Goal: Transaction & Acquisition: Purchase product/service

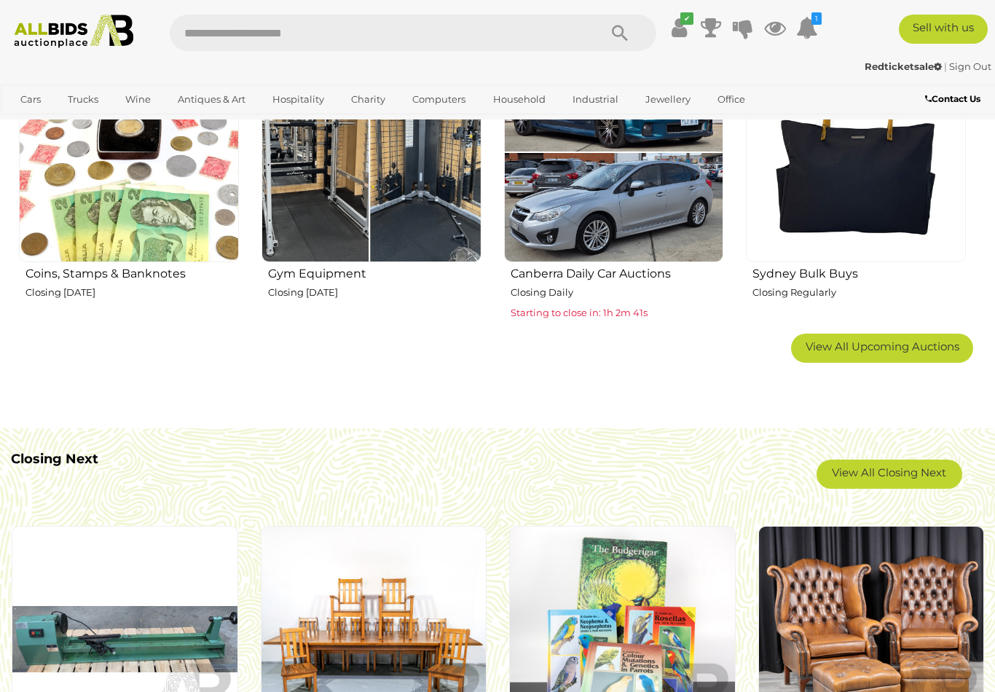
scroll to position [880, 0]
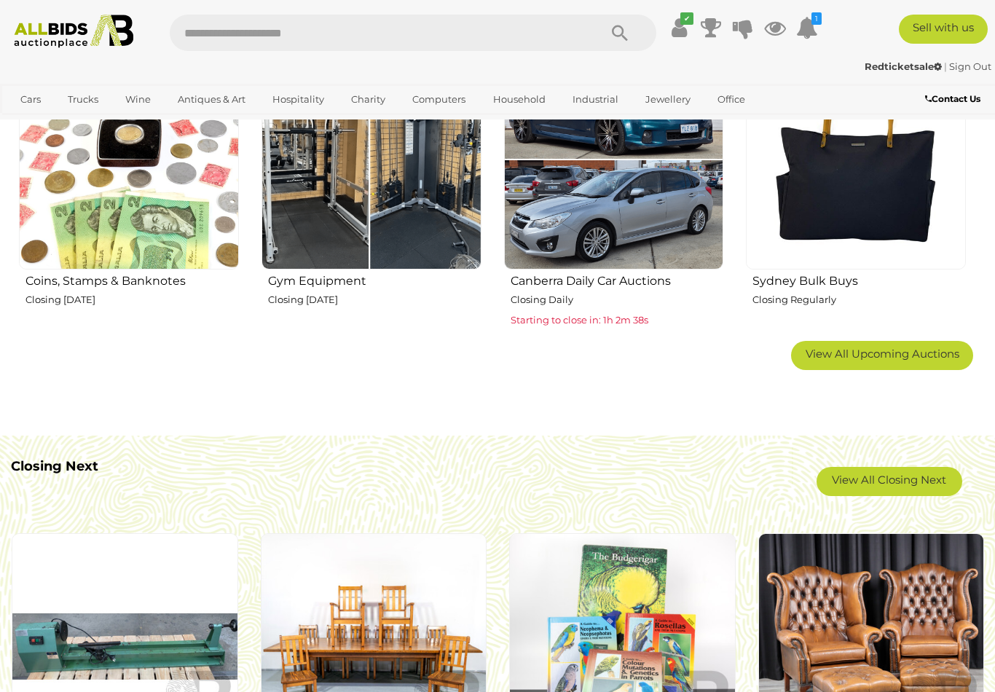
click at [924, 490] on link "View All Closing Next" at bounding box center [890, 481] width 146 height 29
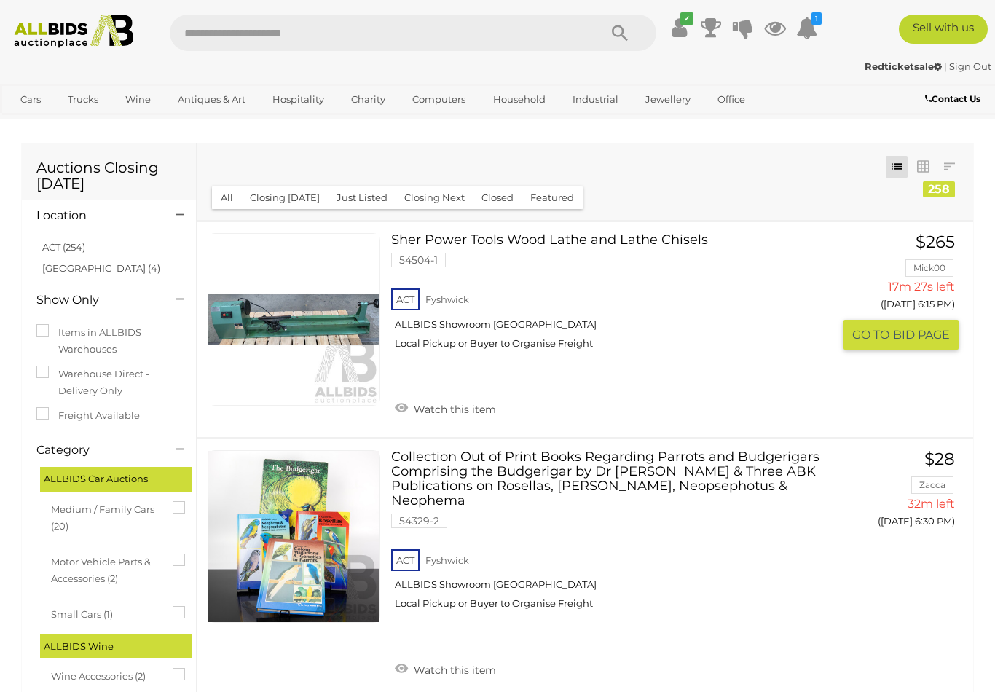
click at [897, 327] on span "BID PAGE" at bounding box center [921, 334] width 57 height 15
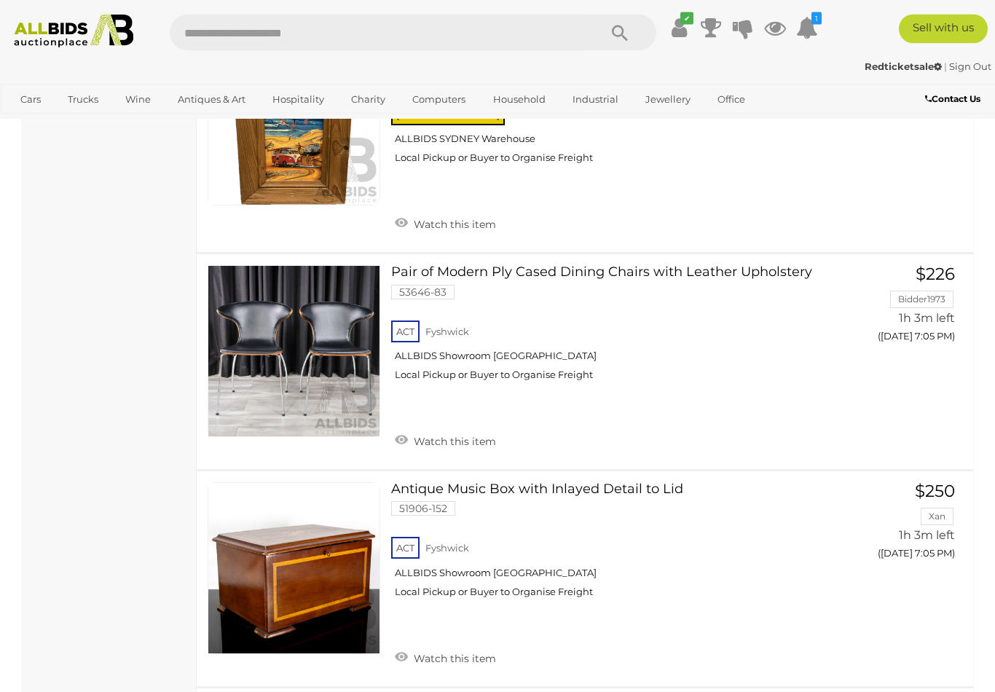
scroll to position [21532, 0]
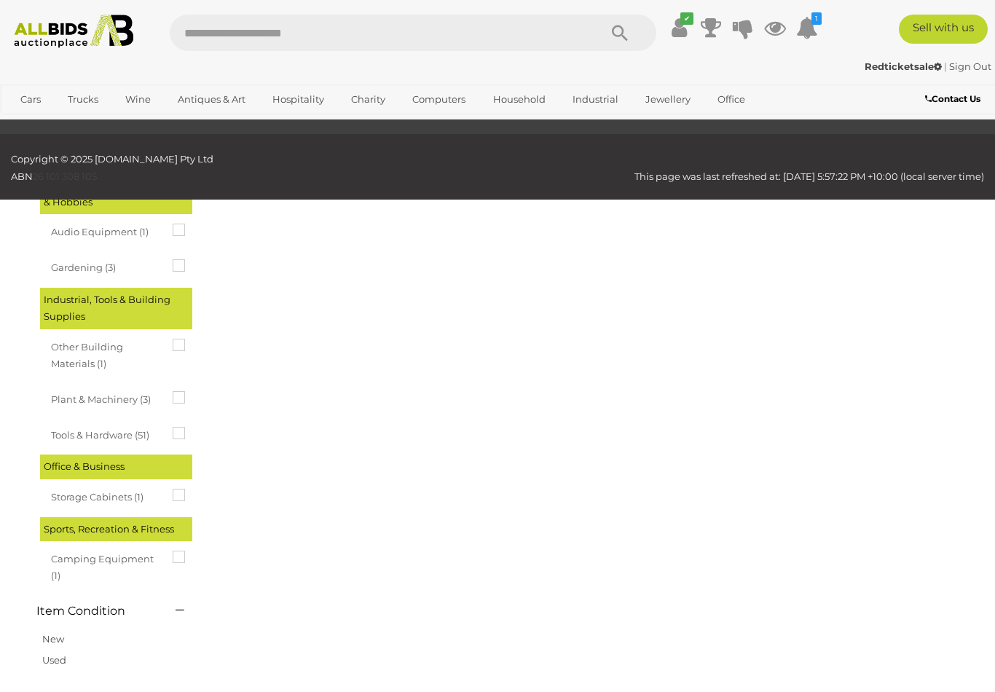
scroll to position [74, 0]
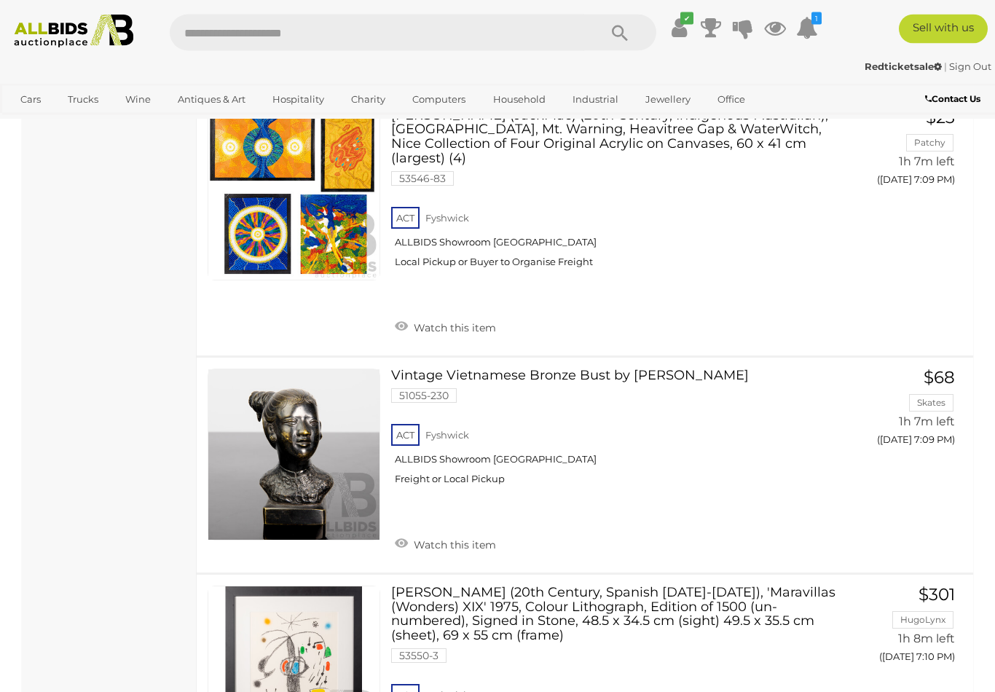
scroll to position [1471, 0]
click at [396, 533] on link "Watch this item" at bounding box center [445, 544] width 109 height 22
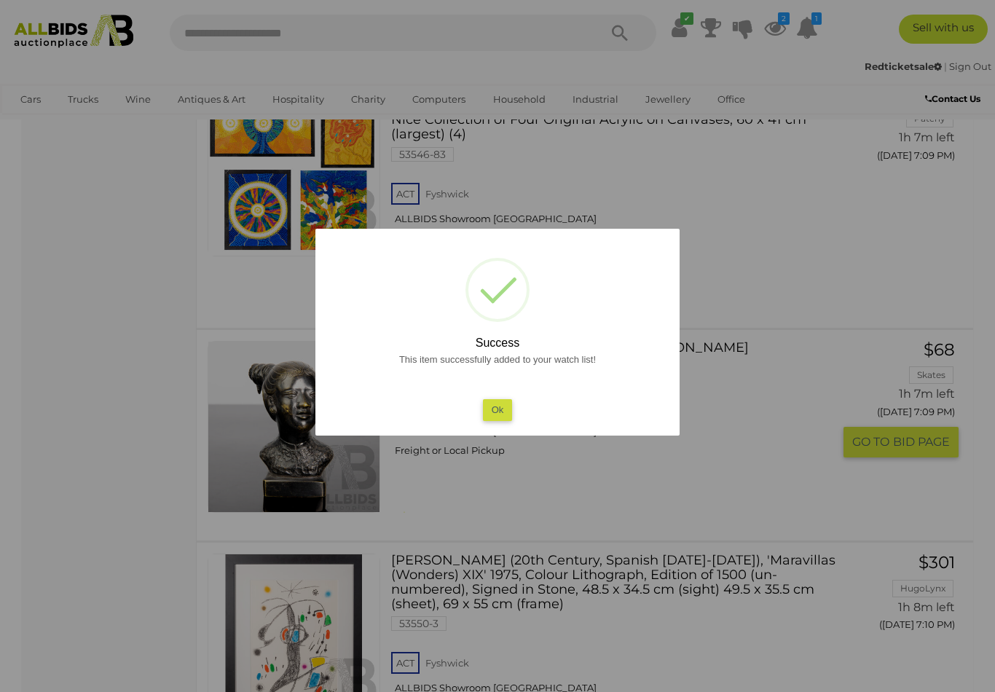
click at [490, 420] on button "Ok" at bounding box center [498, 409] width 30 height 21
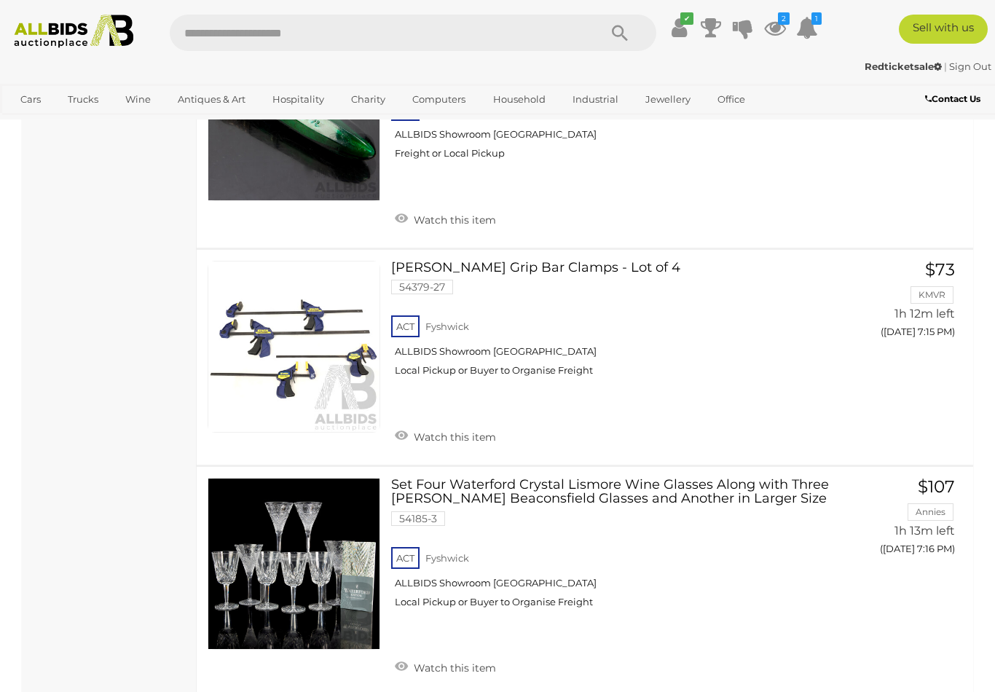
scroll to position [6143, 0]
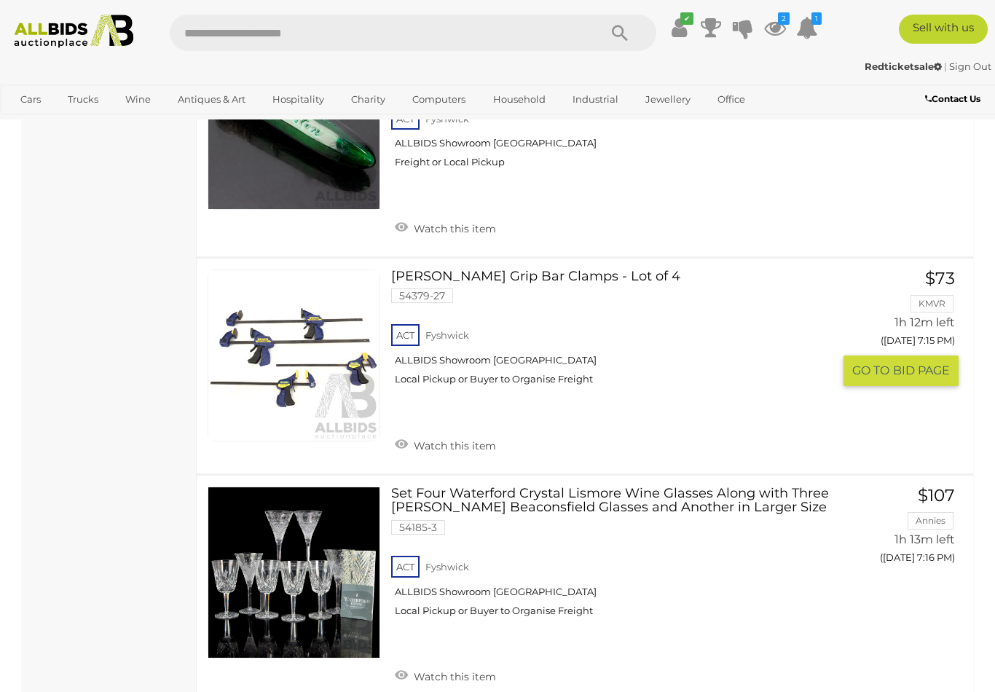
click at [406, 434] on link "Watch this item" at bounding box center [445, 445] width 109 height 22
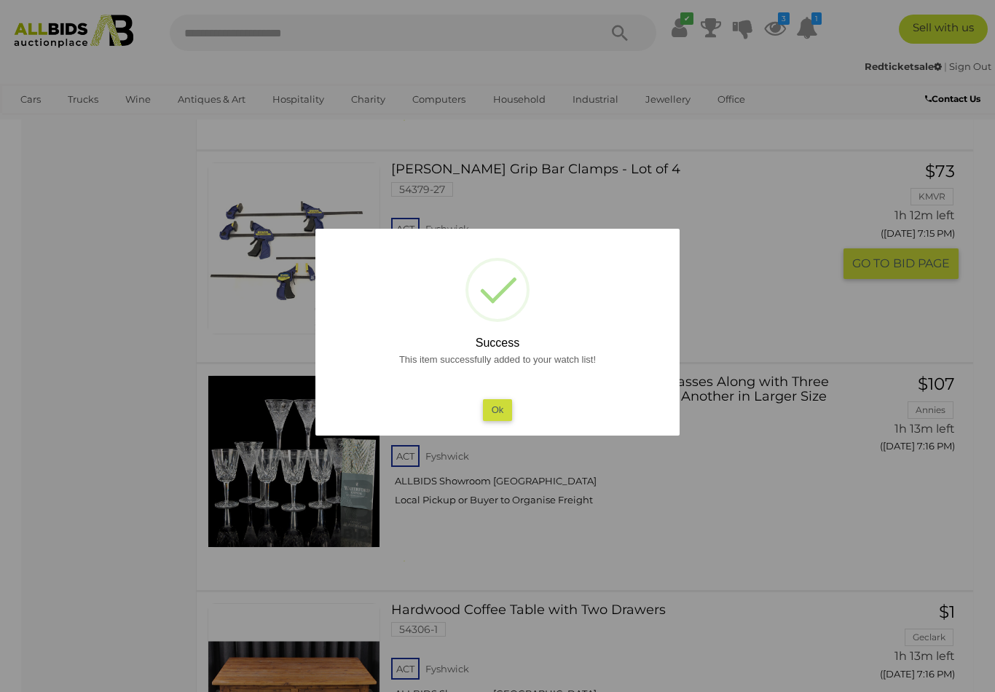
click at [495, 420] on button "Ok" at bounding box center [498, 409] width 30 height 21
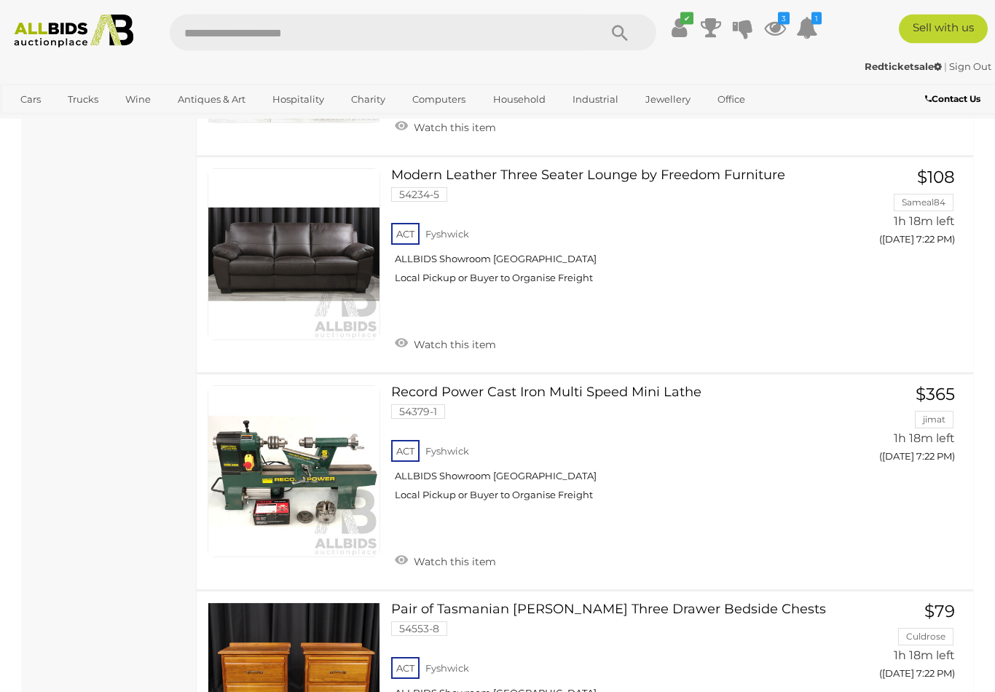
scroll to position [11947, 0]
click at [405, 549] on link "Watch this item" at bounding box center [445, 560] width 109 height 22
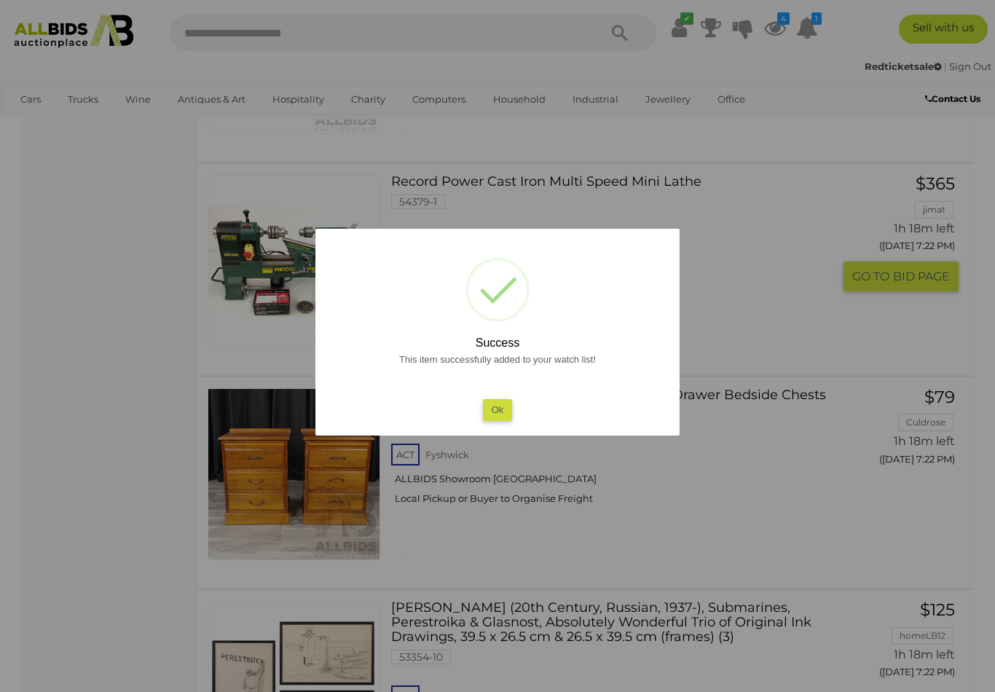
click at [494, 420] on button "Ok" at bounding box center [498, 409] width 30 height 21
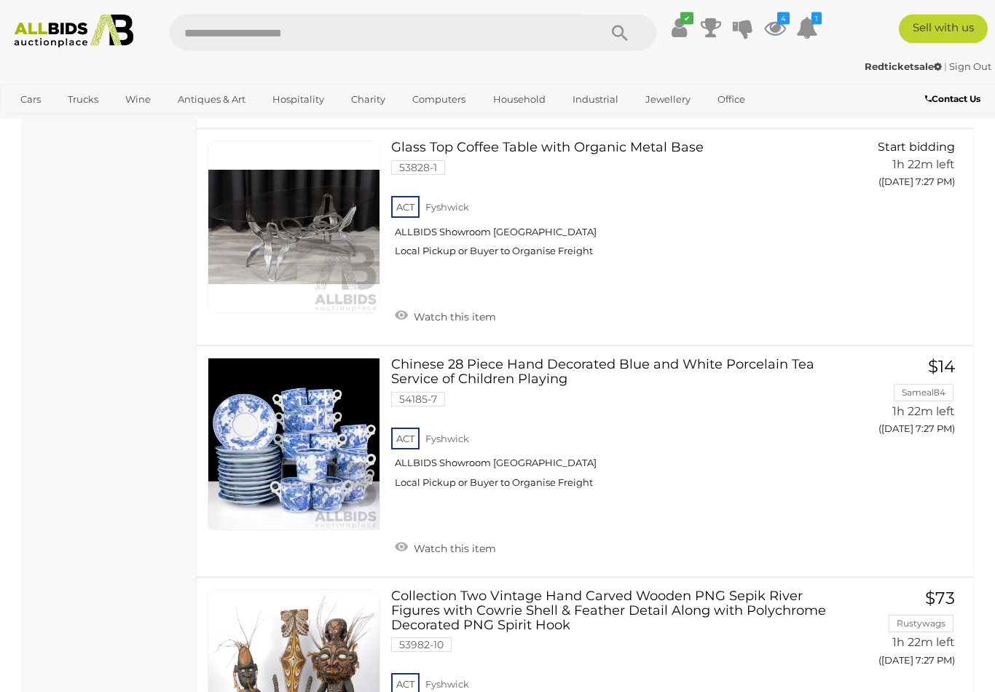
scroll to position [15346, 0]
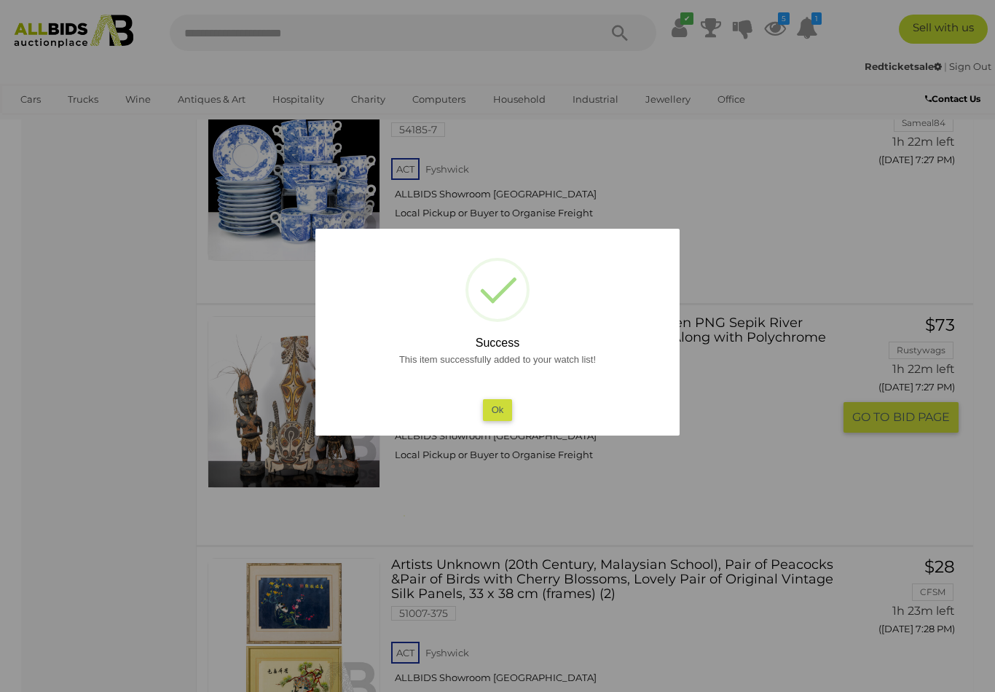
click at [503, 420] on button "Ok" at bounding box center [498, 409] width 30 height 21
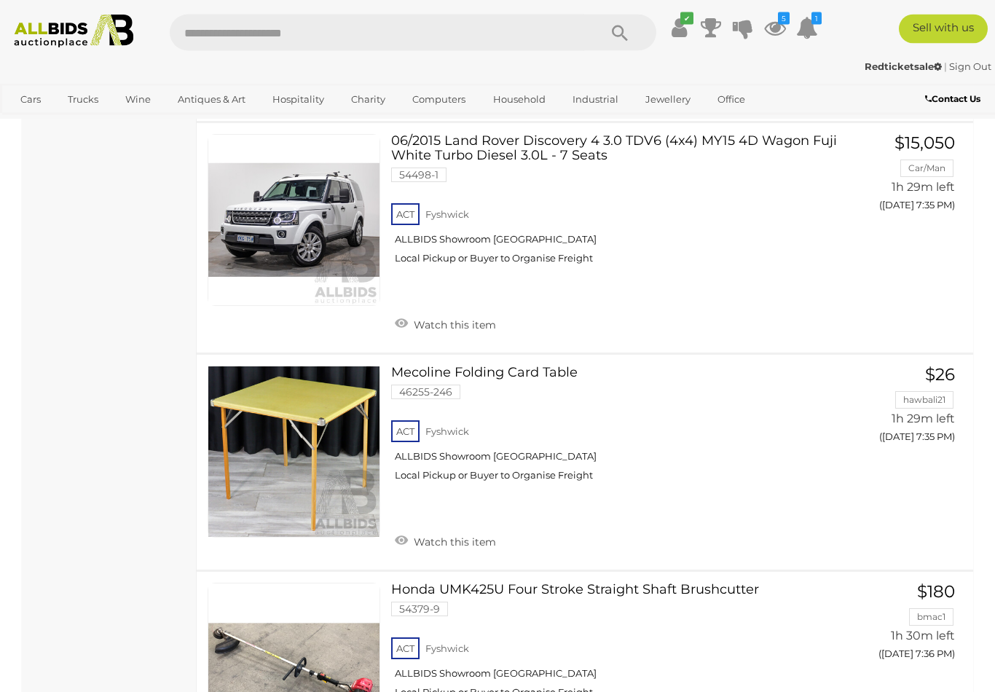
scroll to position [20085, 0]
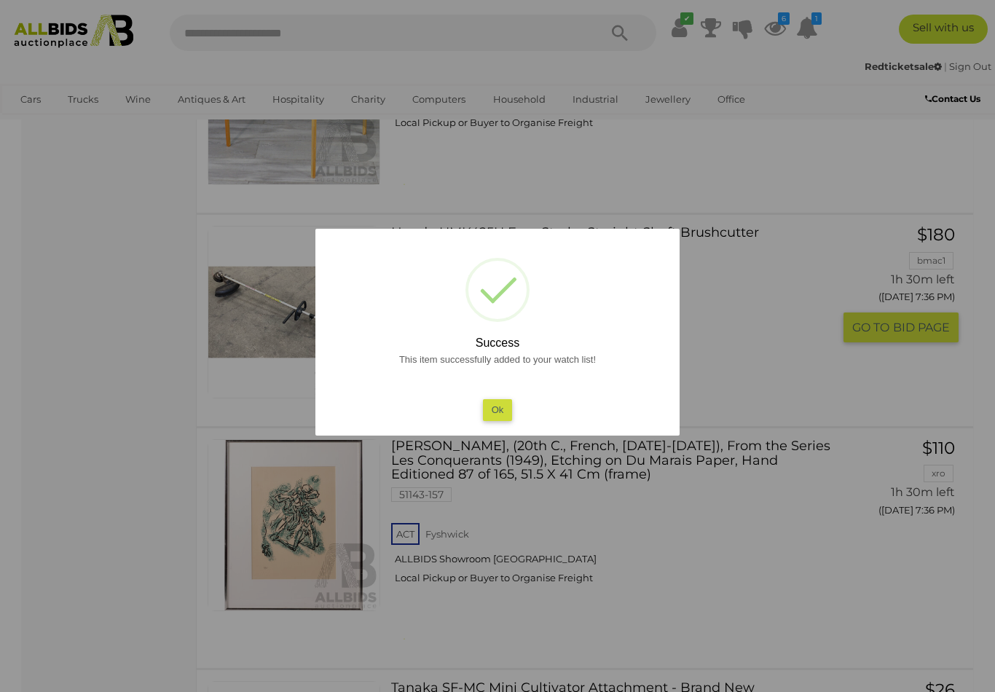
click at [602, 467] on div at bounding box center [497, 346] width 995 height 692
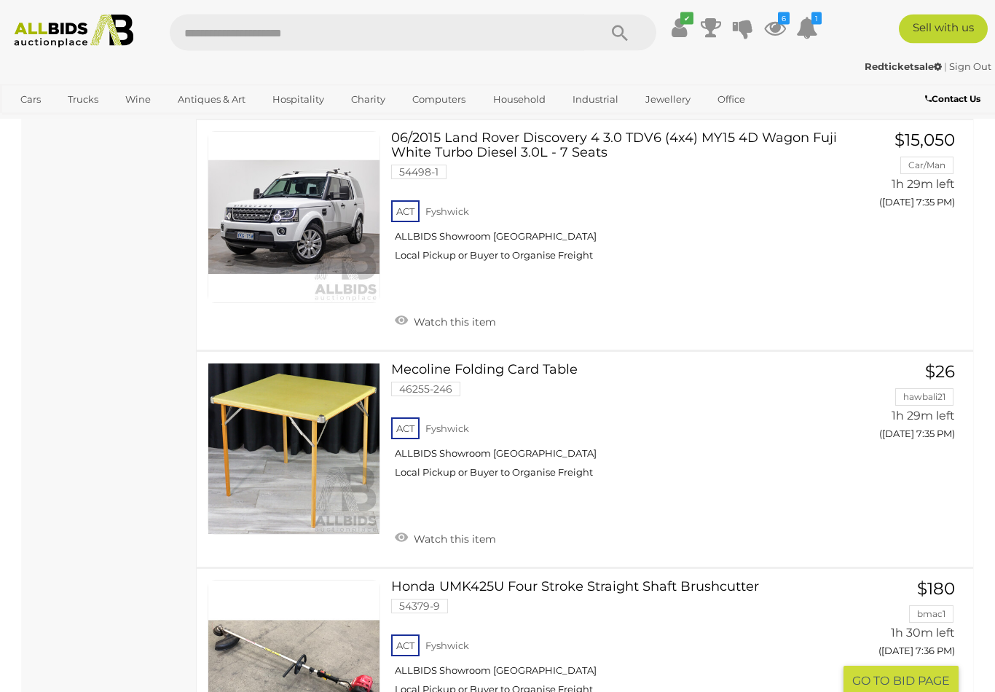
scroll to position [20090, 0]
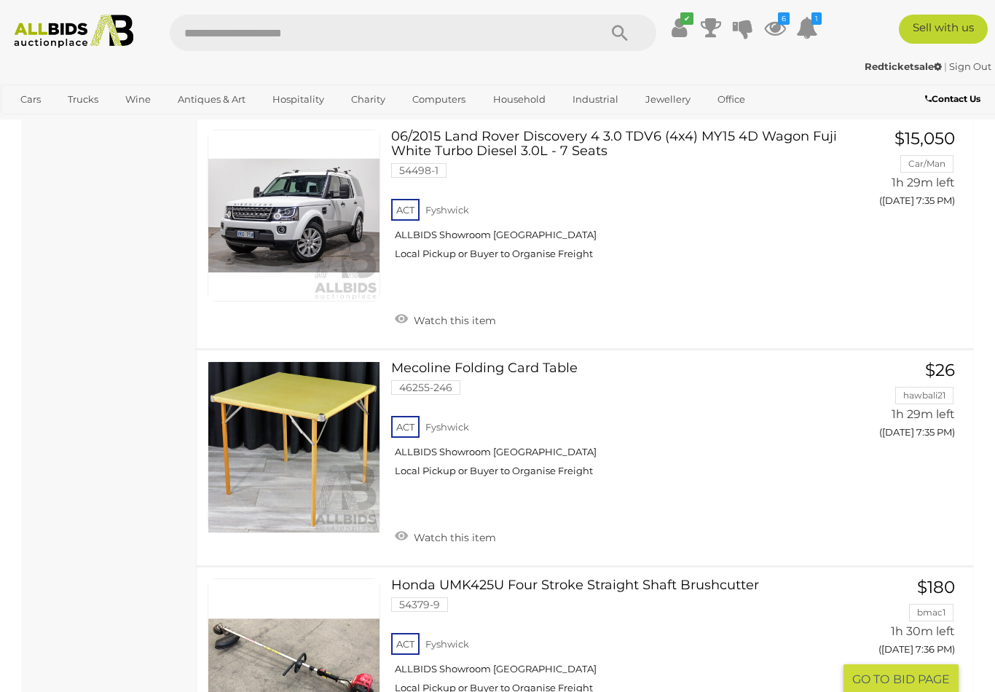
click at [241, 579] on link at bounding box center [294, 665] width 173 height 173
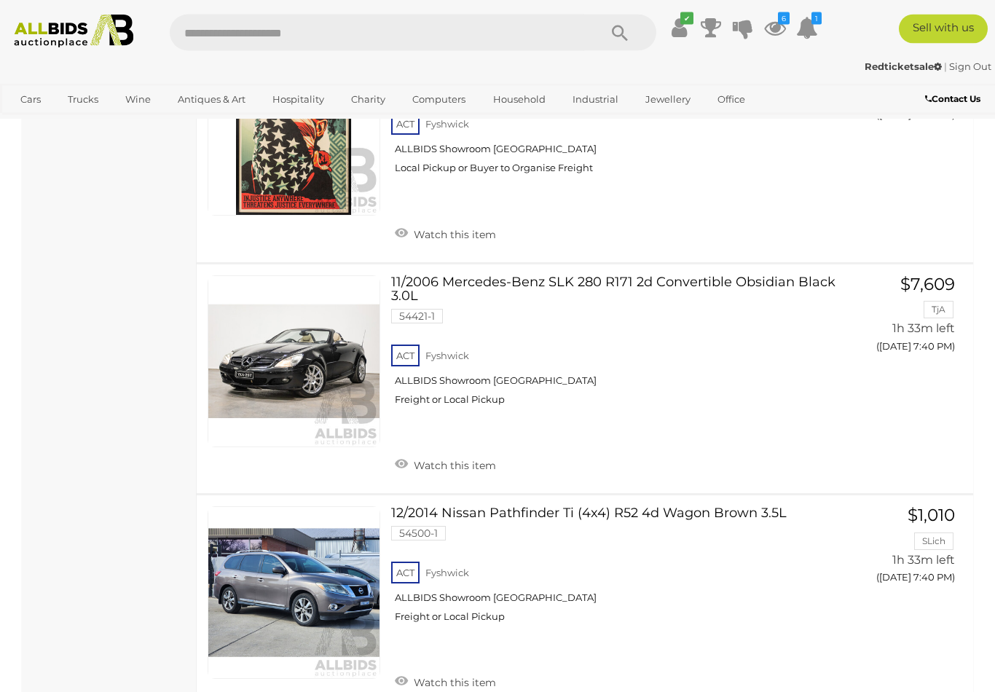
scroll to position [22245, 0]
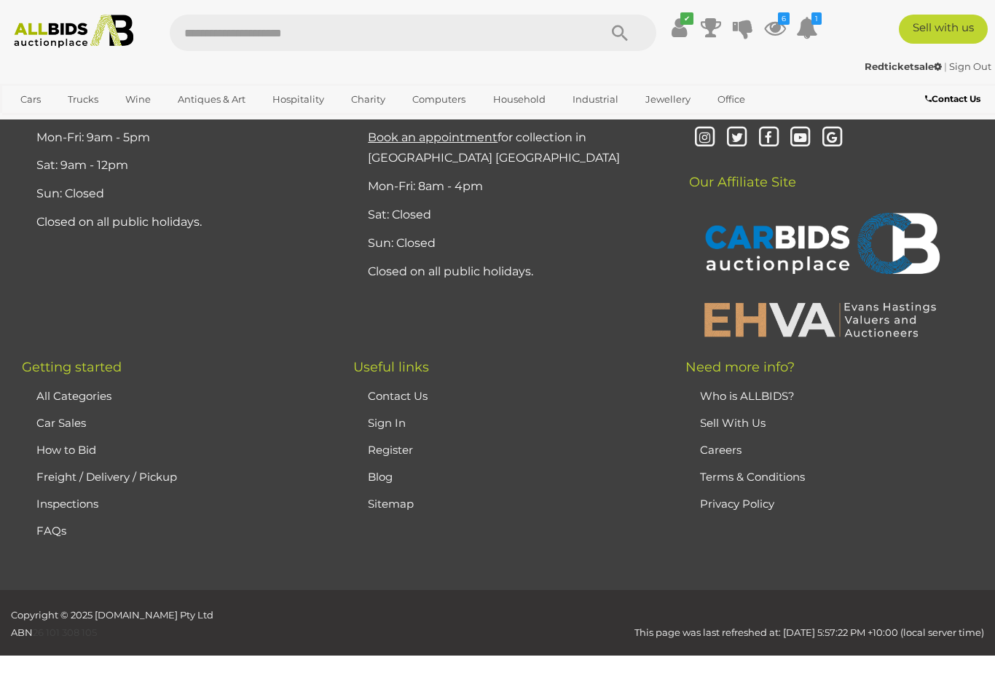
scroll to position [74, 0]
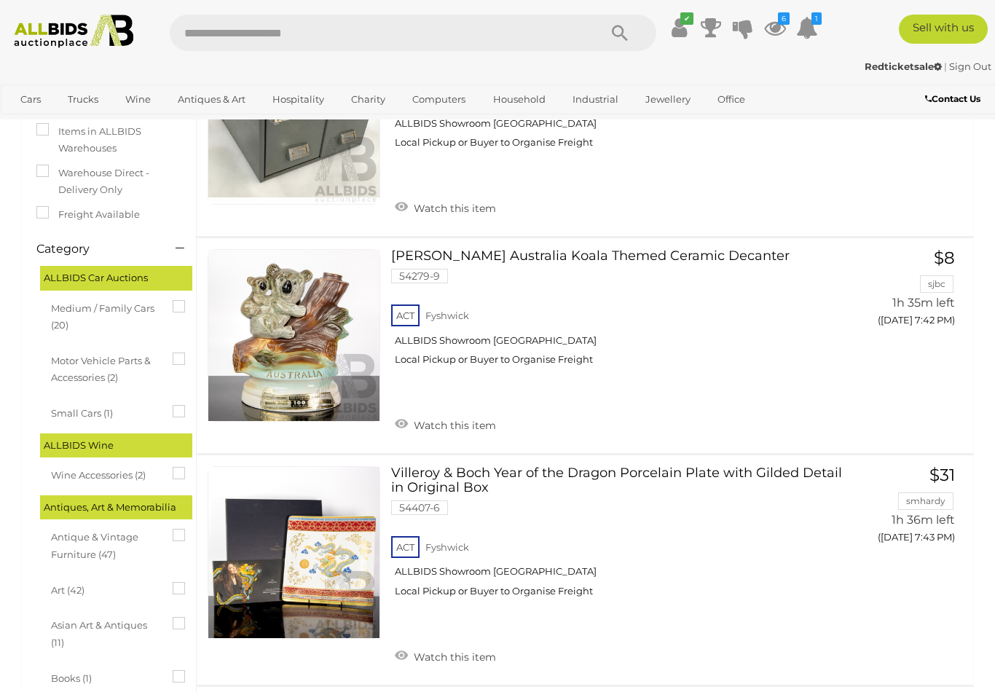
scroll to position [189, 0]
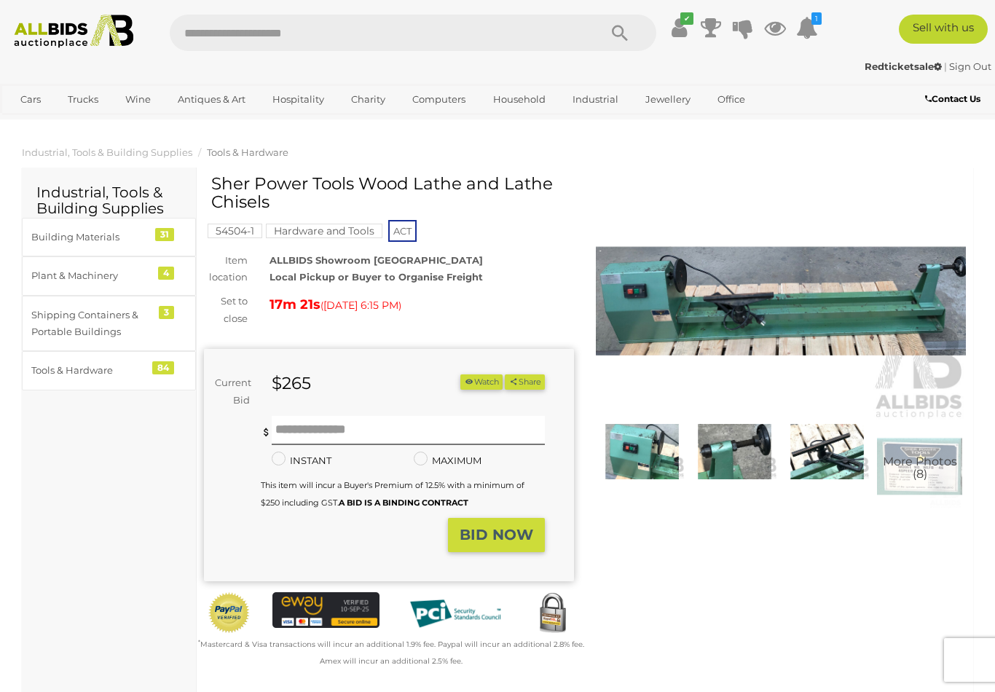
click at [877, 310] on img at bounding box center [781, 301] width 370 height 238
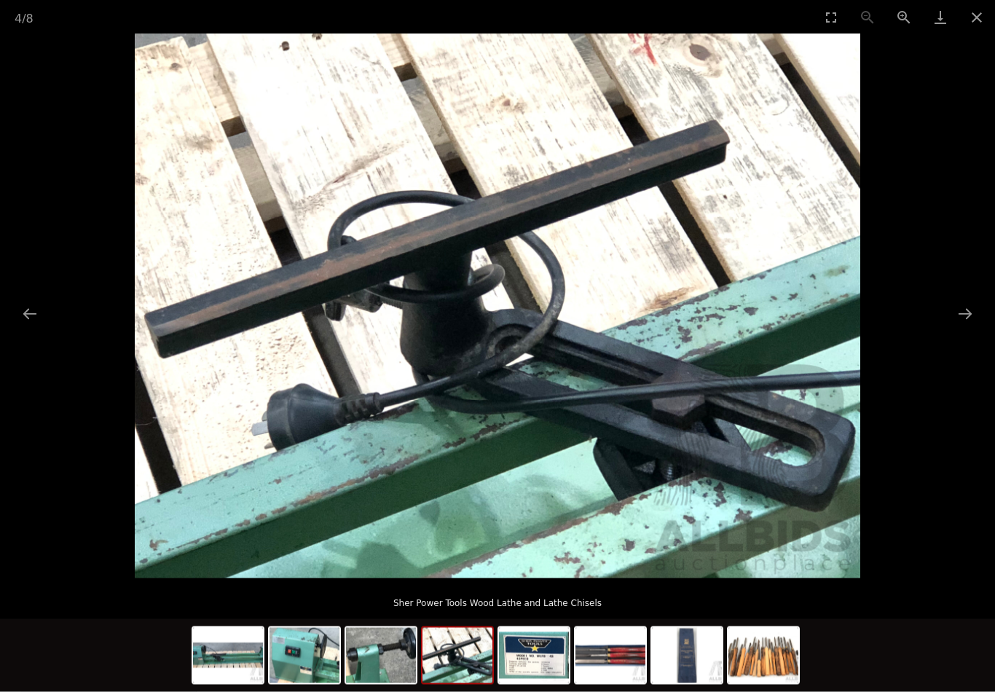
scroll to position [96, 0]
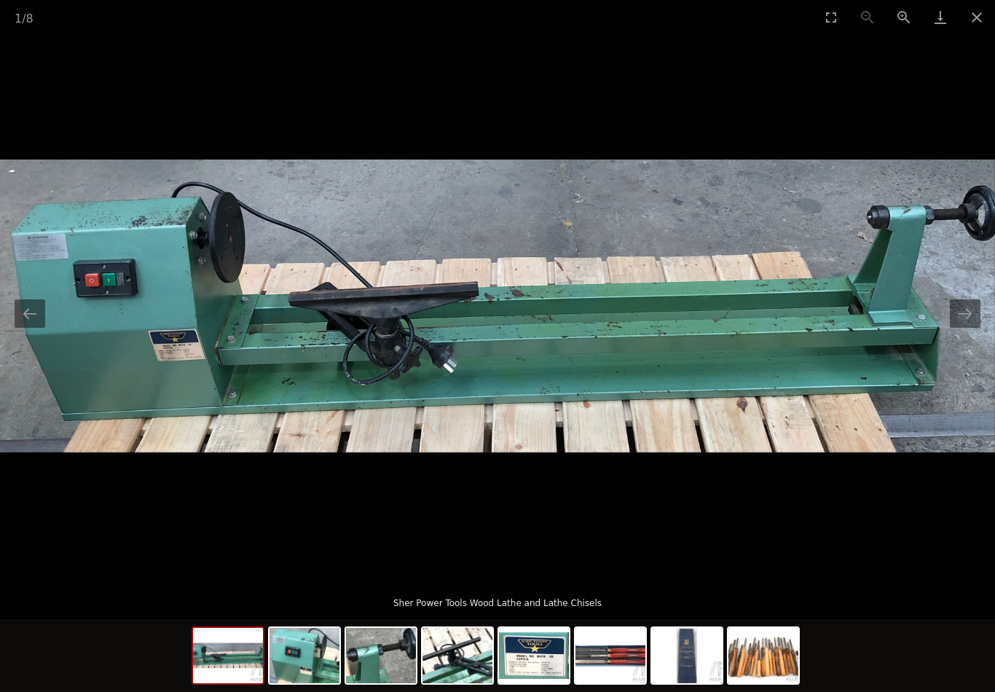
click at [976, 23] on button "Close gallery" at bounding box center [977, 17] width 36 height 34
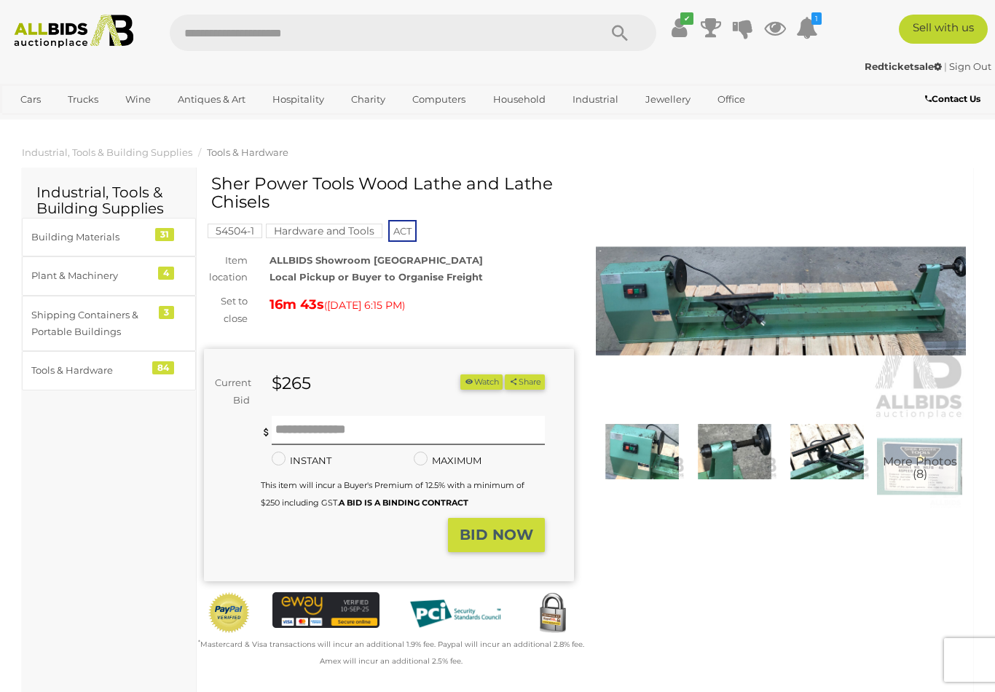
click at [475, 382] on button "Watch" at bounding box center [482, 382] width 42 height 15
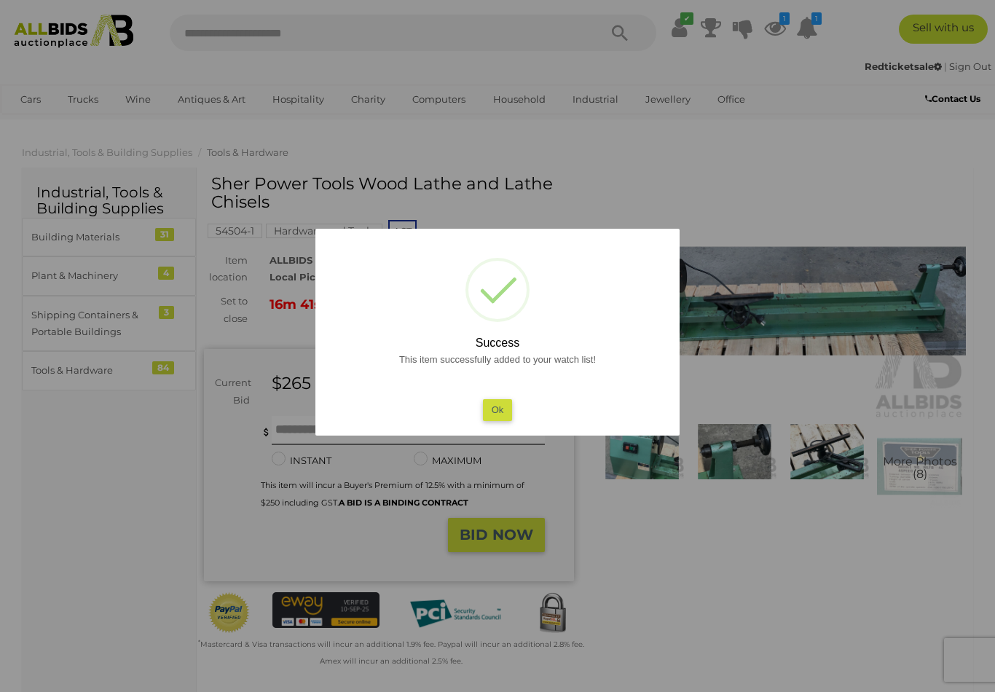
click at [503, 419] on button "Ok" at bounding box center [498, 409] width 30 height 21
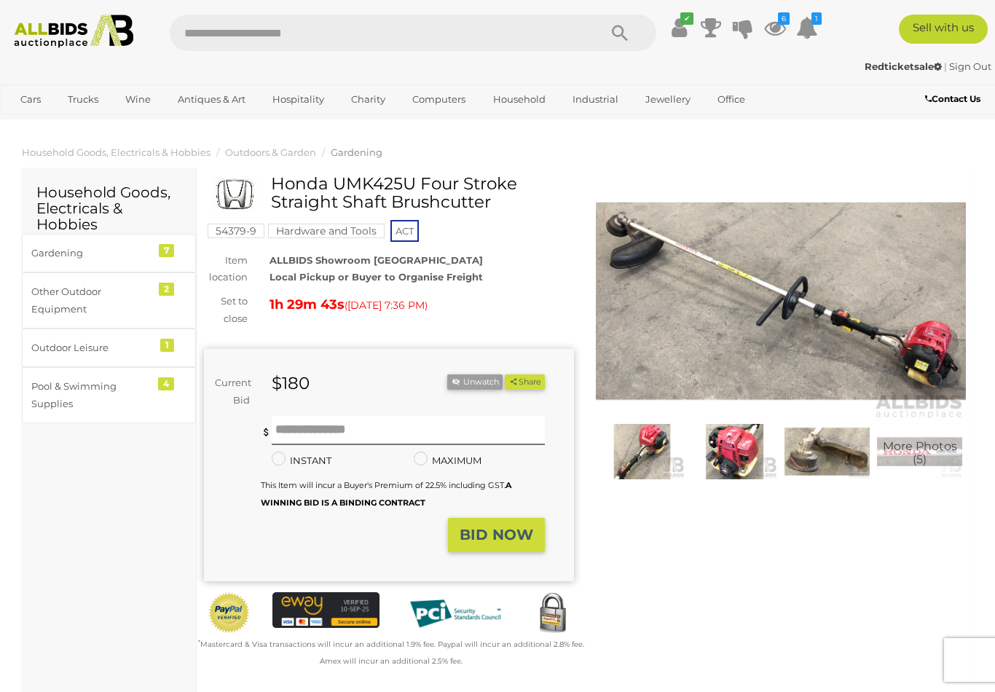
click at [761, 359] on img at bounding box center [781, 301] width 370 height 238
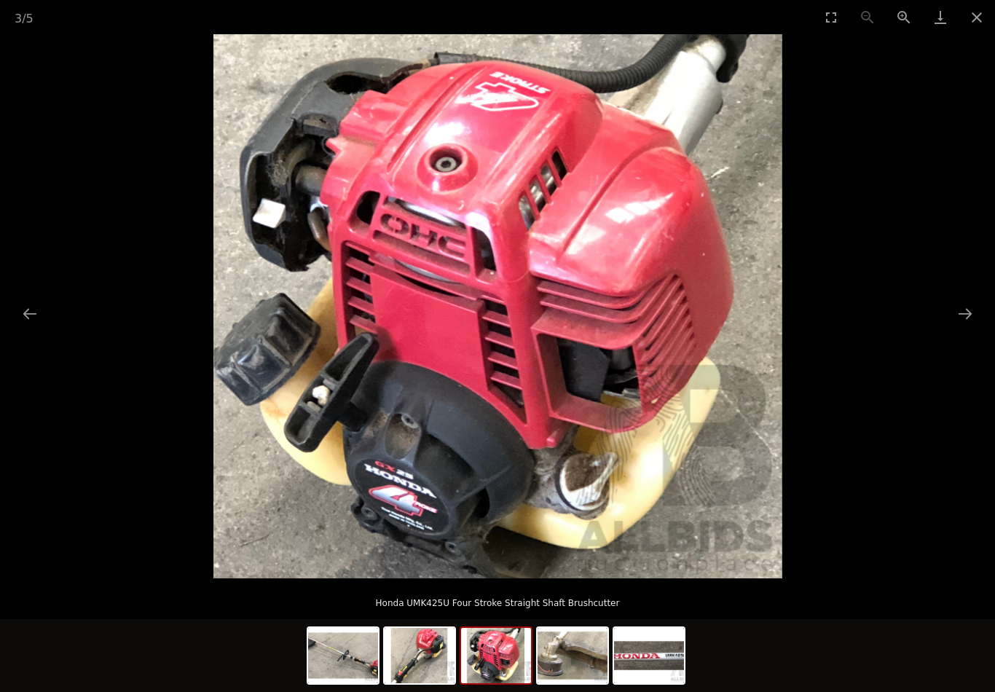
click at [975, 31] on button "Close gallery" at bounding box center [977, 17] width 36 height 34
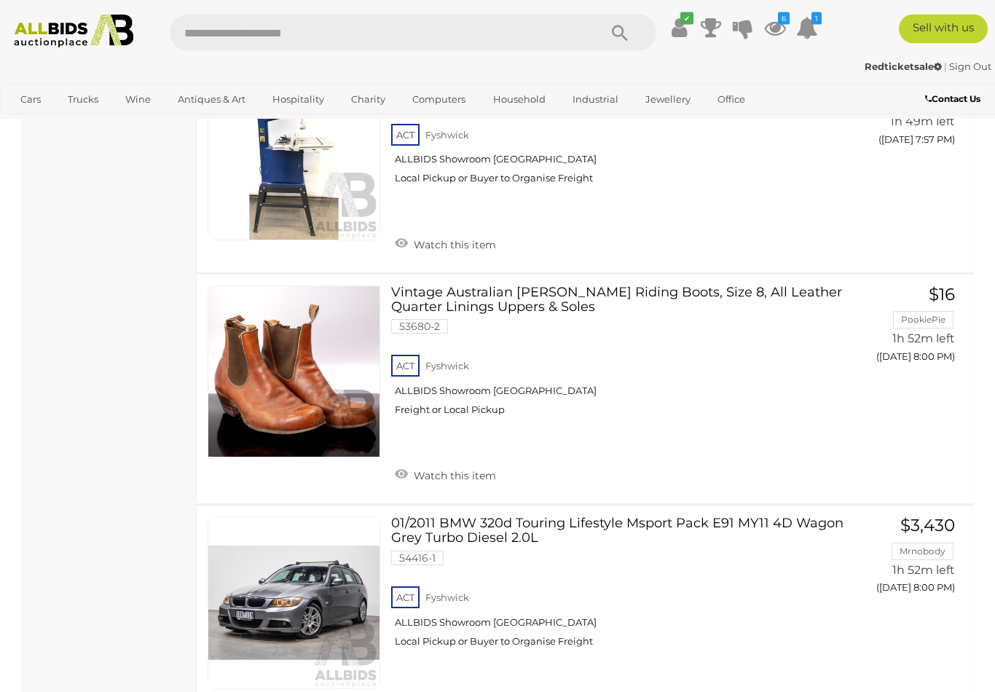
scroll to position [3986, 0]
click at [395, 463] on link "Watch this item" at bounding box center [445, 474] width 109 height 22
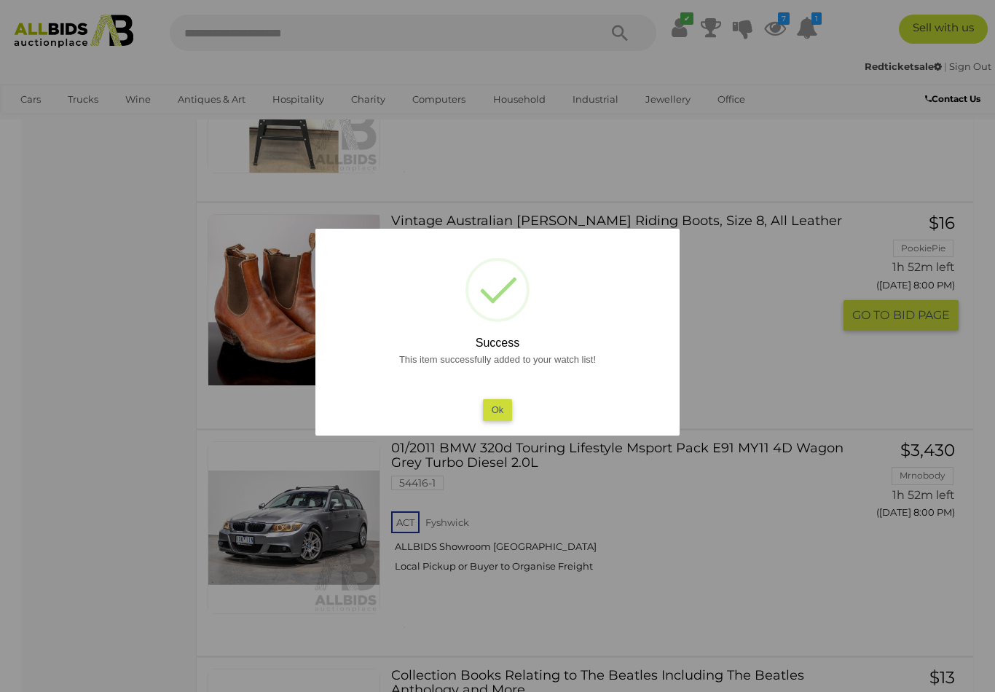
click at [494, 420] on button "Ok" at bounding box center [498, 409] width 30 height 21
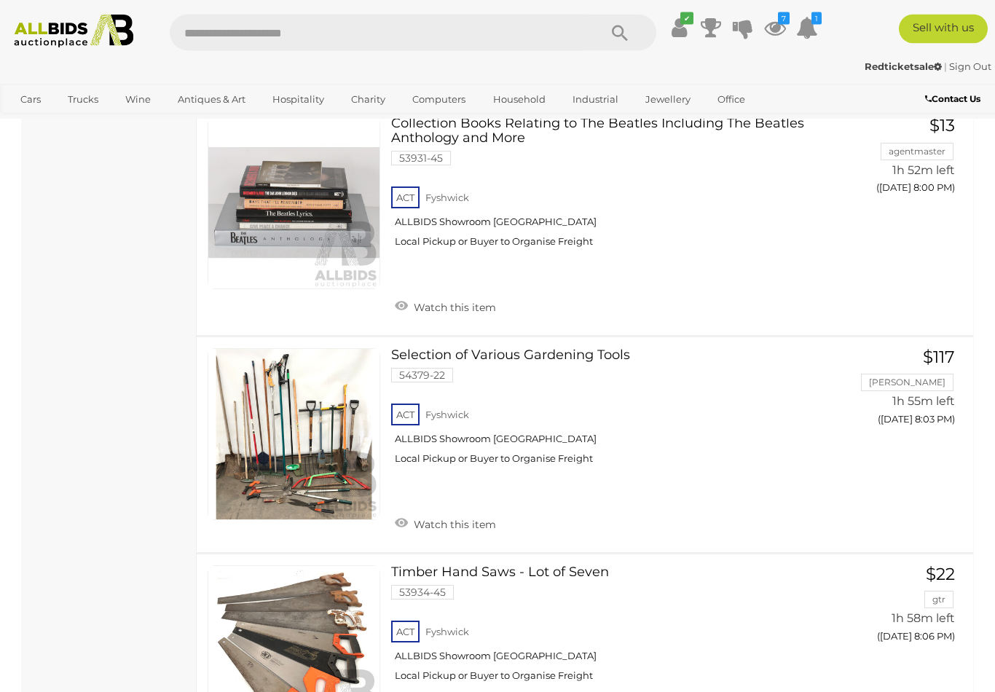
scroll to position [4618, 0]
click at [923, 442] on span "BID PAGE" at bounding box center [921, 449] width 57 height 15
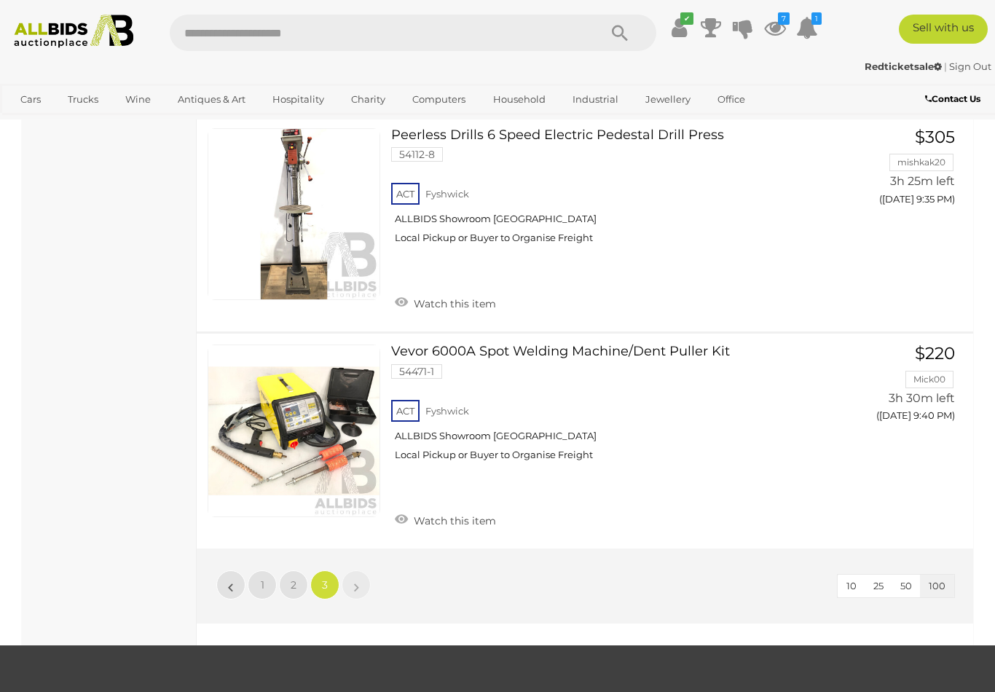
scroll to position [12503, 0]
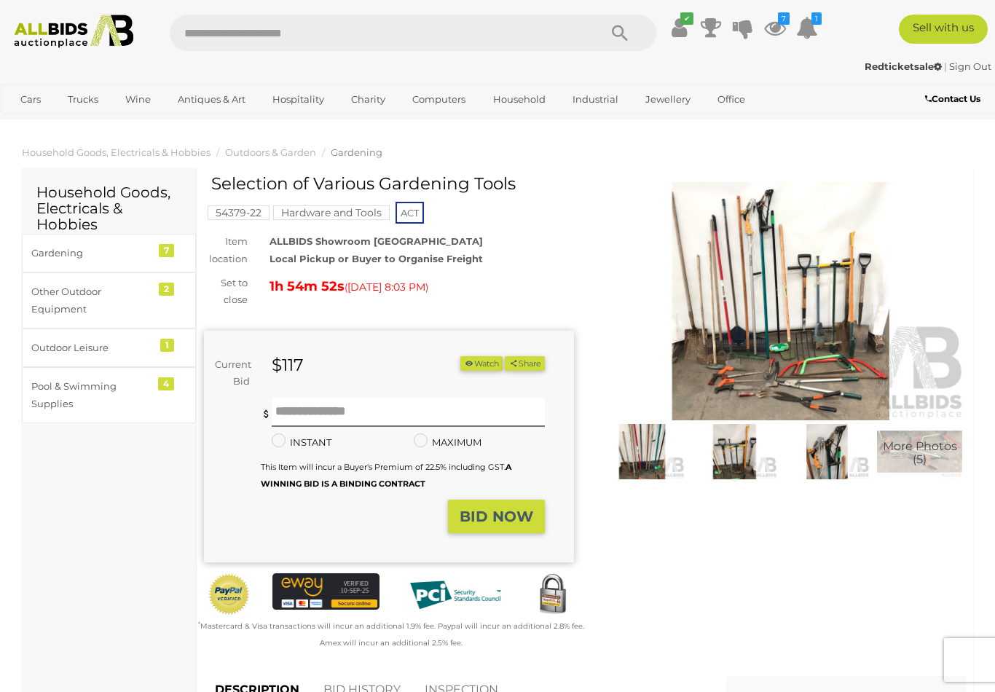
click at [836, 369] on img at bounding box center [781, 301] width 370 height 238
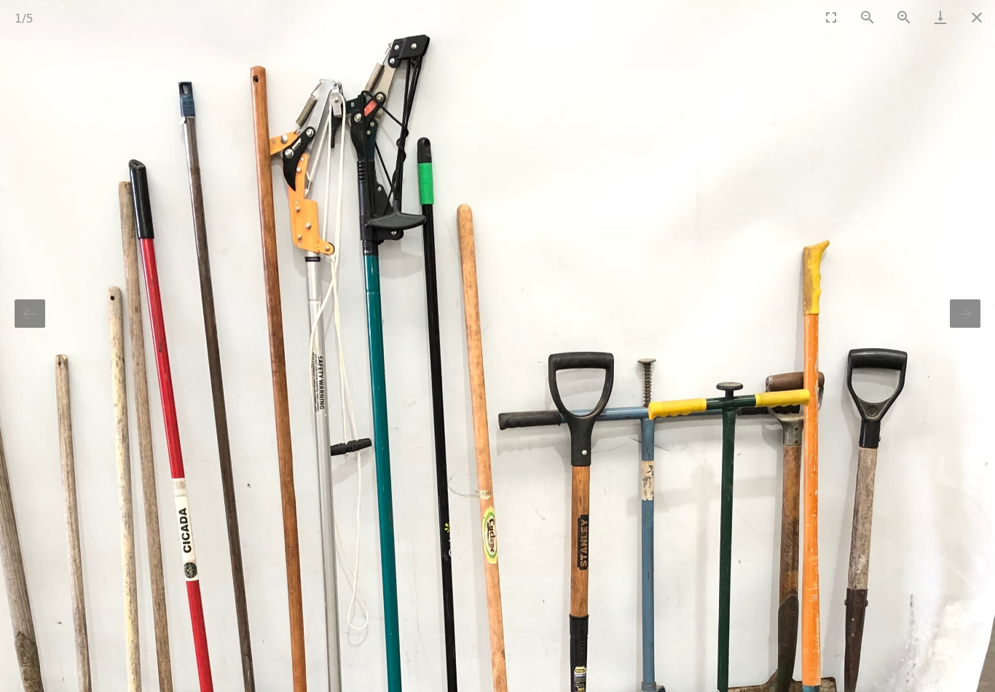
click at [987, 25] on button "Close gallery" at bounding box center [977, 17] width 36 height 34
